Goal: Check status: Check status

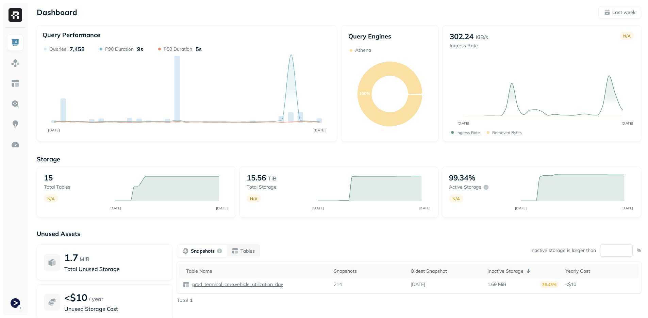
click at [111, 154] on div "Storage 15 Total tables N/A AUG 19 AUG 26 15.56 TiB Total storage N/A AUG 19 AU…" at bounding box center [339, 260] width 605 height 224
click at [25, 308] on div at bounding box center [15, 172] width 25 height 288
click at [19, 305] on html "Dashboard Last week Query Performance AUG 19 AUG 26 Queries 7,458 P90 Duration …" at bounding box center [324, 189] width 648 height 379
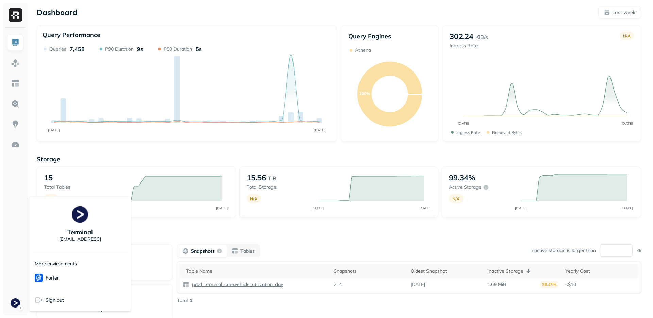
click at [18, 303] on html "Dashboard Last week Query Performance AUG 19 AUG 26 Queries 7,458 P90 Duration …" at bounding box center [326, 189] width 653 height 379
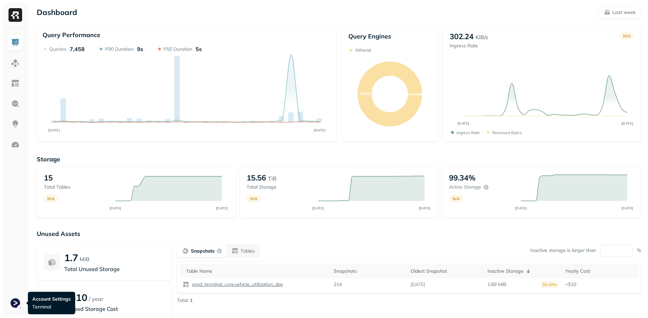
click at [13, 314] on div at bounding box center [15, 172] width 25 height 288
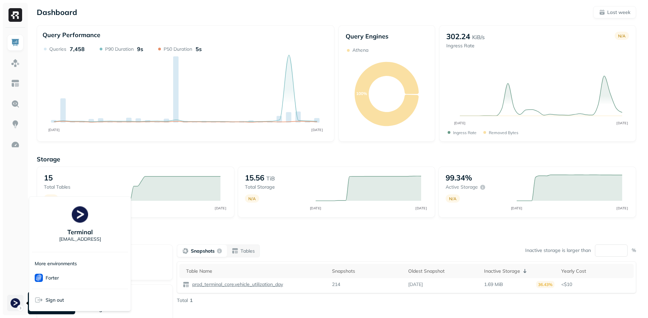
click at [14, 310] on html "Dashboard Last week Query Performance AUG 19 AUG 26 Queries 7,458 P90 Duration …" at bounding box center [324, 189] width 648 height 379
click at [14, 309] on html "Dashboard Last week Query Performance AUG 19 AUG 26 Queries 7,458 P90 Duration …" at bounding box center [326, 189] width 653 height 379
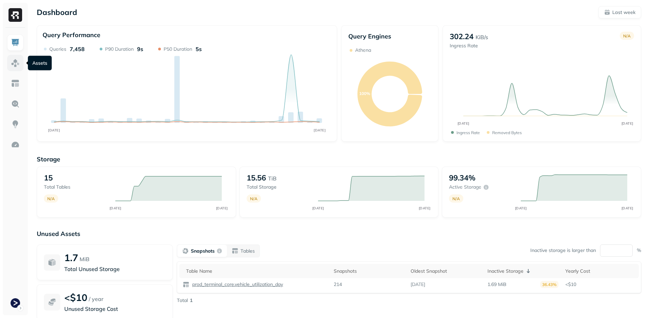
click at [13, 68] on link at bounding box center [15, 63] width 16 height 16
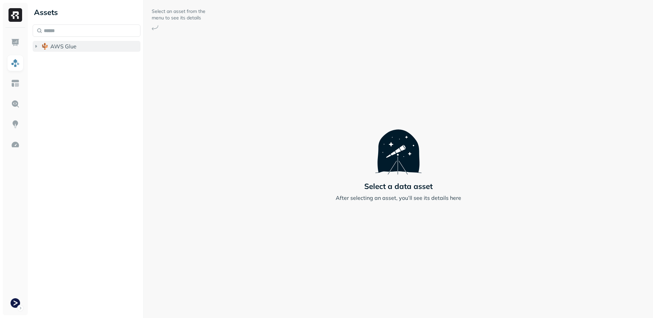
click at [58, 45] on span "AWS Glue" at bounding box center [63, 46] width 26 height 7
click at [62, 54] on button "prod_terminal_core" at bounding box center [89, 59] width 101 height 11
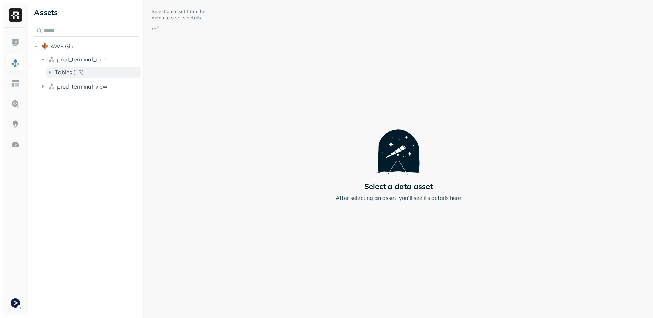
click at [73, 67] on button "Tables ( 13 )" at bounding box center [93, 72] width 95 height 11
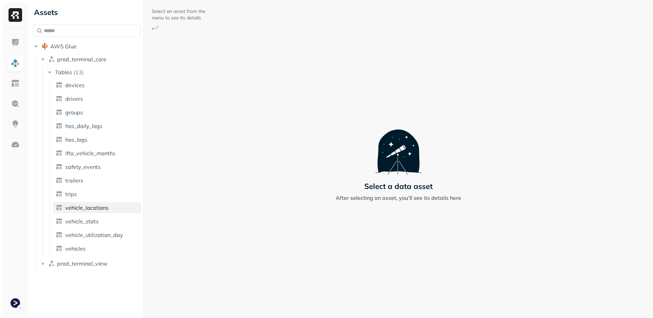
click at [92, 212] on link "vehicle_locations" at bounding box center [97, 207] width 88 height 11
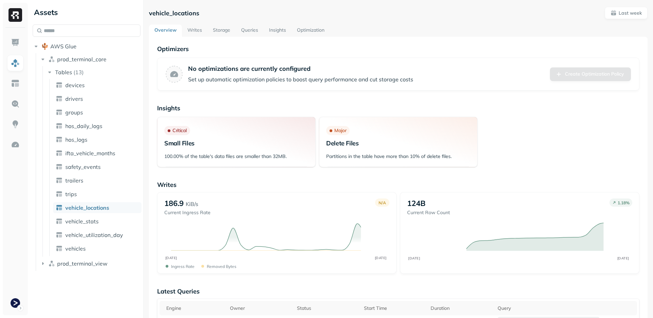
click at [228, 32] on link "Storage" at bounding box center [222, 31] width 28 height 12
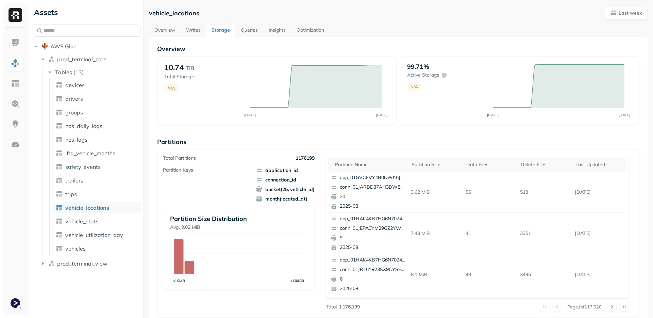
click at [199, 31] on link "Writes" at bounding box center [194, 31] width 26 height 12
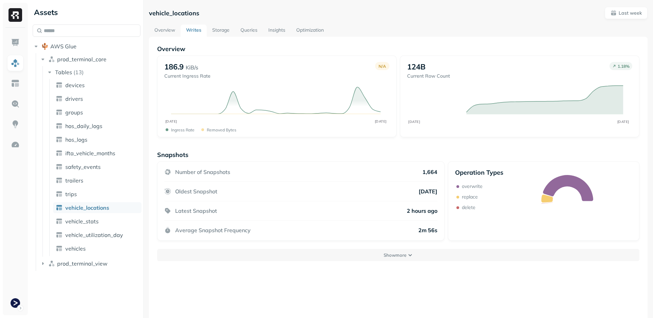
click at [579, 17] on div "vehicle_locations Last week" at bounding box center [398, 13] width 499 height 12
click at [615, 9] on button "Last week" at bounding box center [626, 13] width 43 height 12
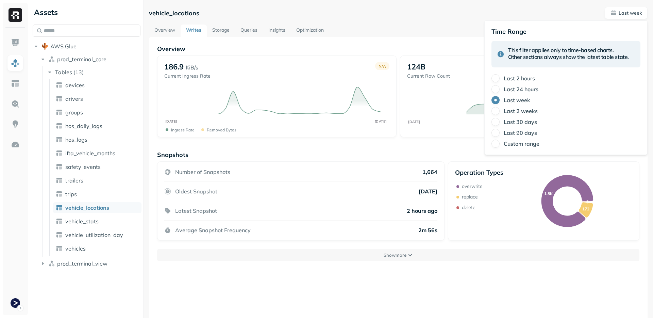
click at [520, 80] on label "Last 2 hours" at bounding box center [519, 78] width 31 height 7
click at [500, 80] on button "Last 2 hours" at bounding box center [496, 78] width 8 height 8
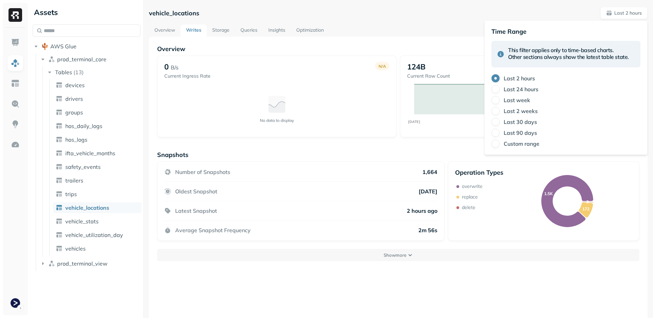
click at [375, 18] on div "vehicle_locations Last 2 hours" at bounding box center [398, 13] width 499 height 12
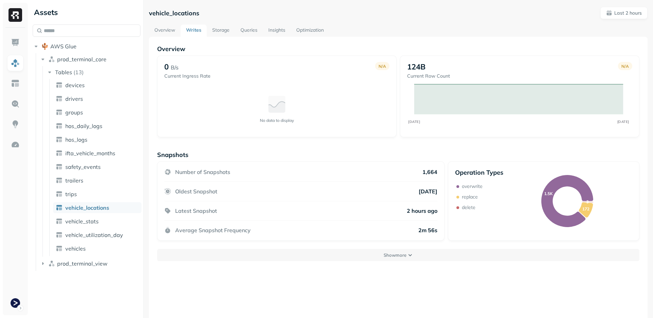
click at [465, 40] on div "Overview 0 B/s Current Ingress Rate N/A No data to display 124B Current Row Cou…" at bounding box center [398, 196] width 499 height 318
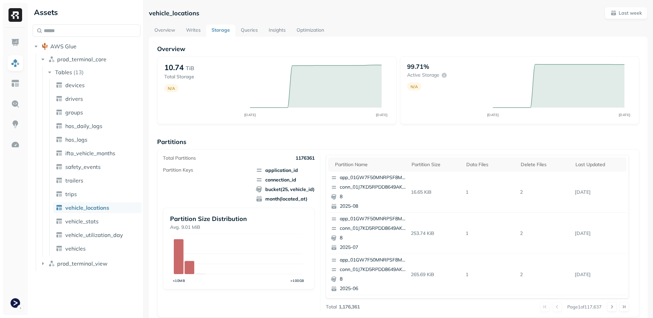
click at [196, 32] on link "Writes" at bounding box center [194, 31] width 26 height 12
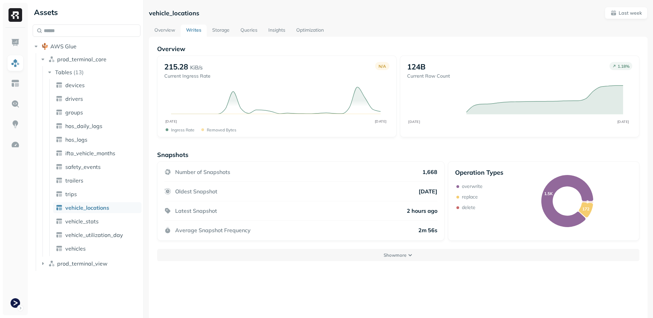
click at [176, 38] on div "Overview 215.28 KiB/s Current Ingress Rate N/A AUG [DATE] Ingress Rate Removed …" at bounding box center [398, 196] width 499 height 318
click at [177, 31] on link "Overview" at bounding box center [165, 31] width 32 height 12
